Goal: Find specific page/section: Find specific page/section

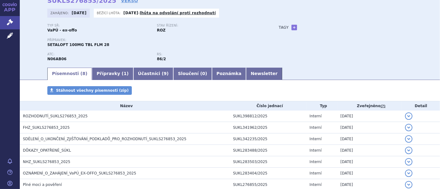
scroll to position [34, 0]
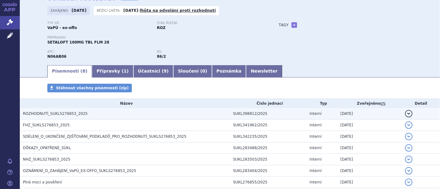
click at [63, 114] on span "ROZHODNUTÍ_SUKLS276853_2025" at bounding box center [55, 114] width 65 height 4
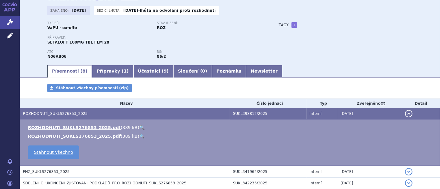
scroll to position [0, 0]
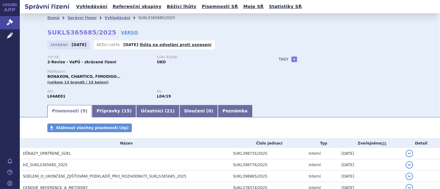
scroll to position [98, 0]
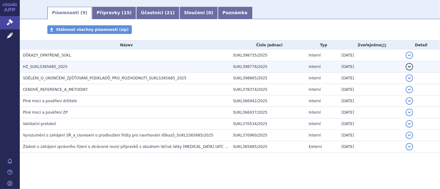
click at [54, 68] on span "HZ_SUKLS365685_2025" at bounding box center [45, 67] width 45 height 4
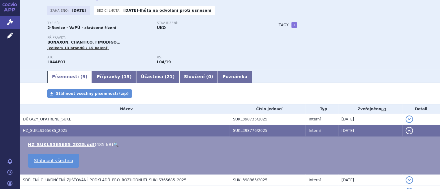
scroll to position [103, 0]
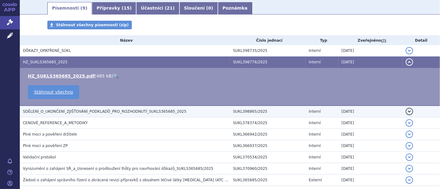
click at [96, 112] on span "SDĚLENÍ_O_UKONČENÍ_ZJIŠŤOVÁNÍ_PODKLADŮ_PRO_ROZHODNUTÍ_SUKLS365685_2025" at bounding box center [104, 111] width 163 height 4
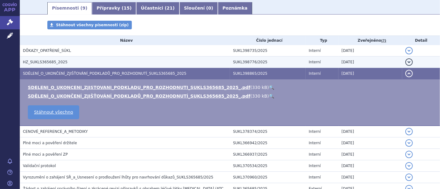
click at [48, 62] on span "HZ_SUKLS365685_2025" at bounding box center [45, 62] width 45 height 4
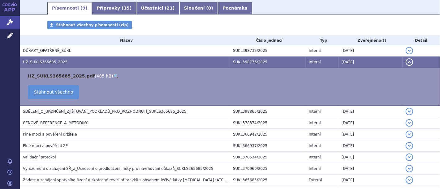
click at [53, 76] on link "HZ_SUKLS365685_2025.pdf" at bounding box center [61, 76] width 67 height 5
